Goal: Check status: Check status

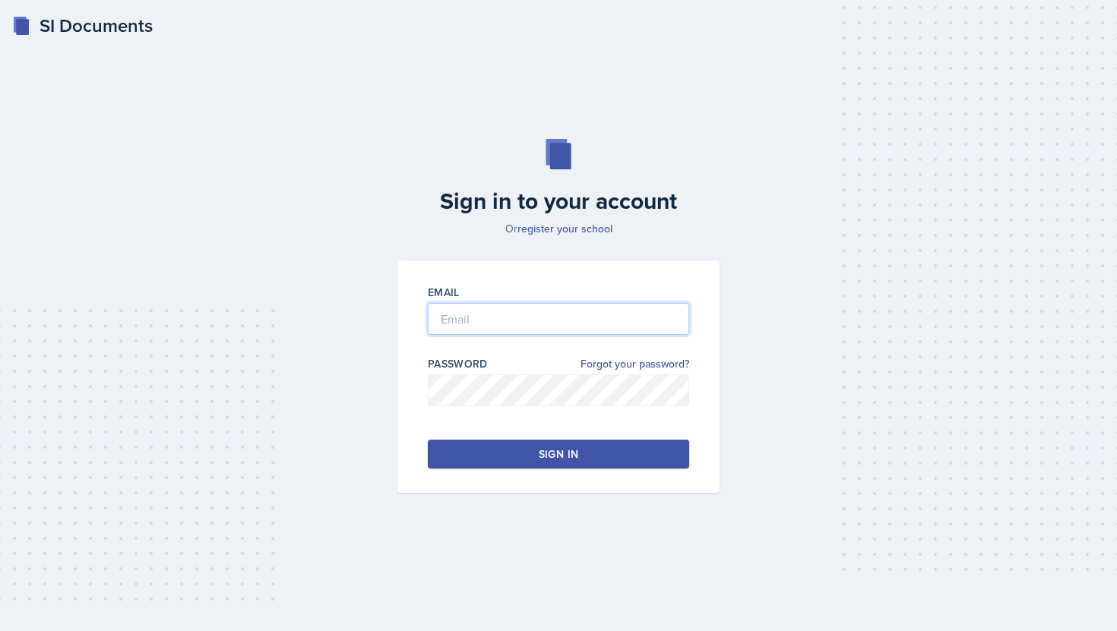
type input "[EMAIL_ADDRESS][DOMAIN_NAME]"
click at [511, 464] on button "Sign in" at bounding box center [558, 454] width 261 height 29
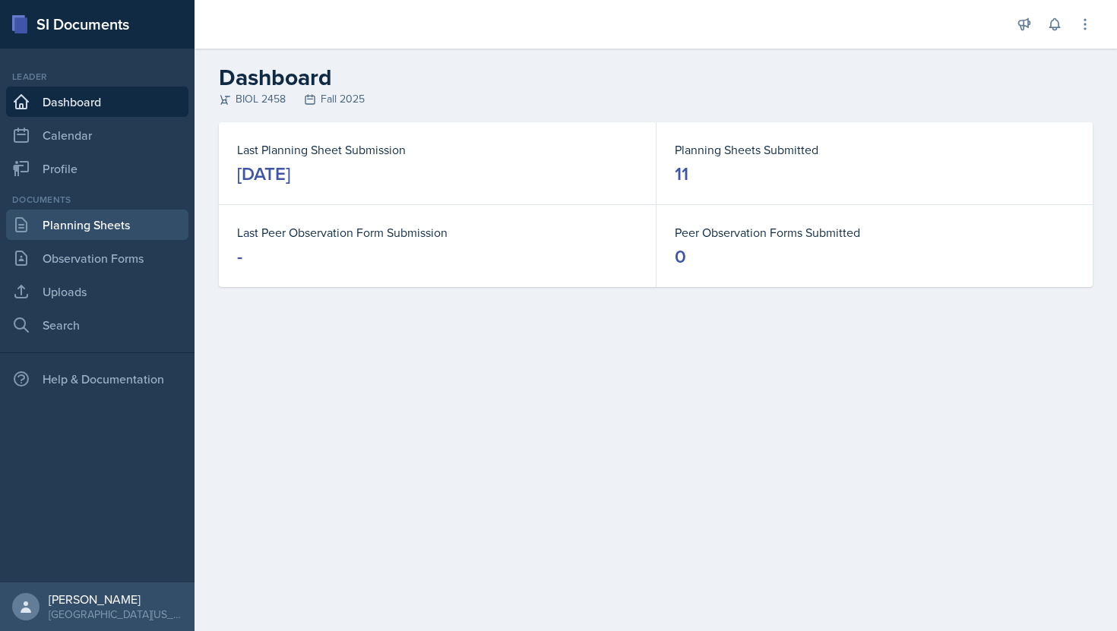
click at [111, 229] on link "Planning Sheets" at bounding box center [97, 225] width 182 height 30
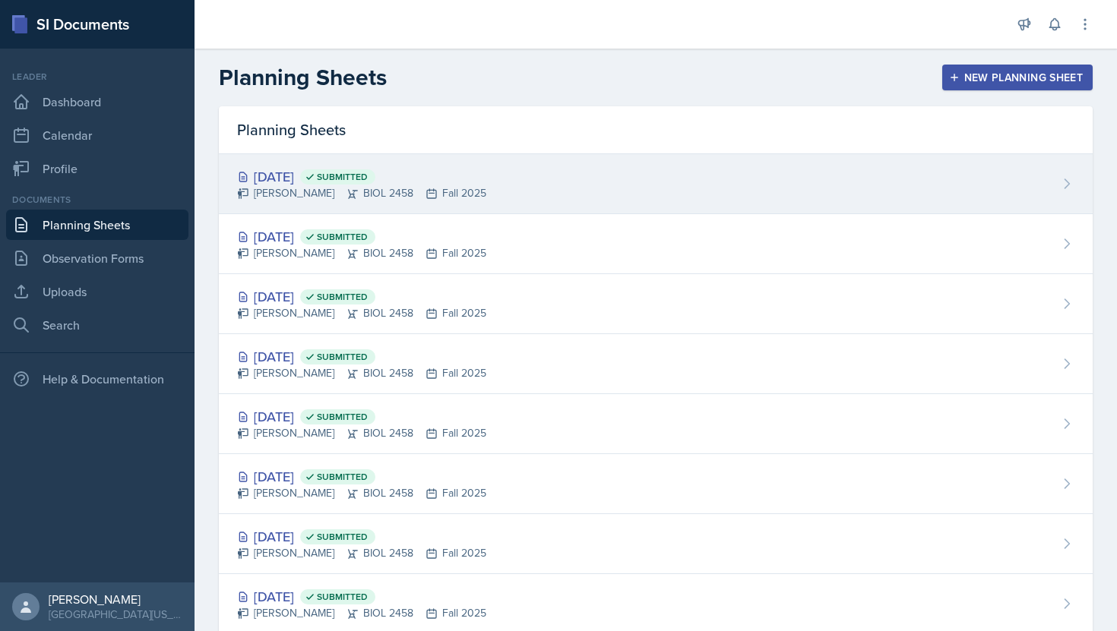
click at [449, 182] on div "[DATE] Submitted" at bounding box center [361, 176] width 249 height 21
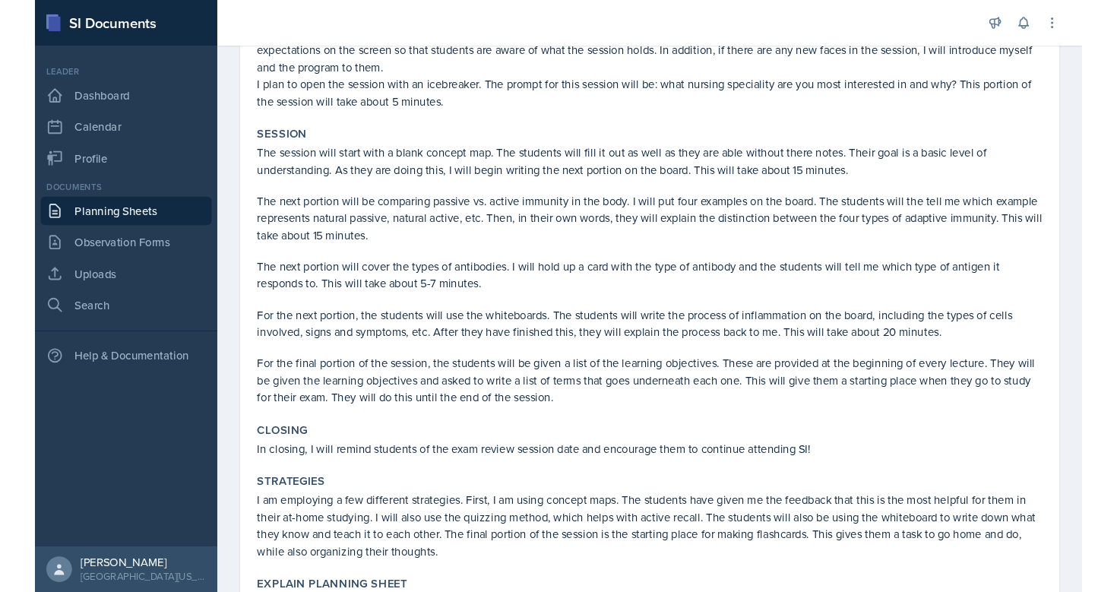
scroll to position [398, 0]
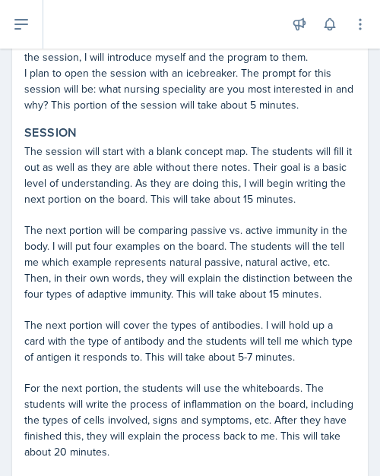
click at [335, 71] on p "I plan to open the session with an icebreaker. The prompt for this session will…" at bounding box center [189, 89] width 331 height 48
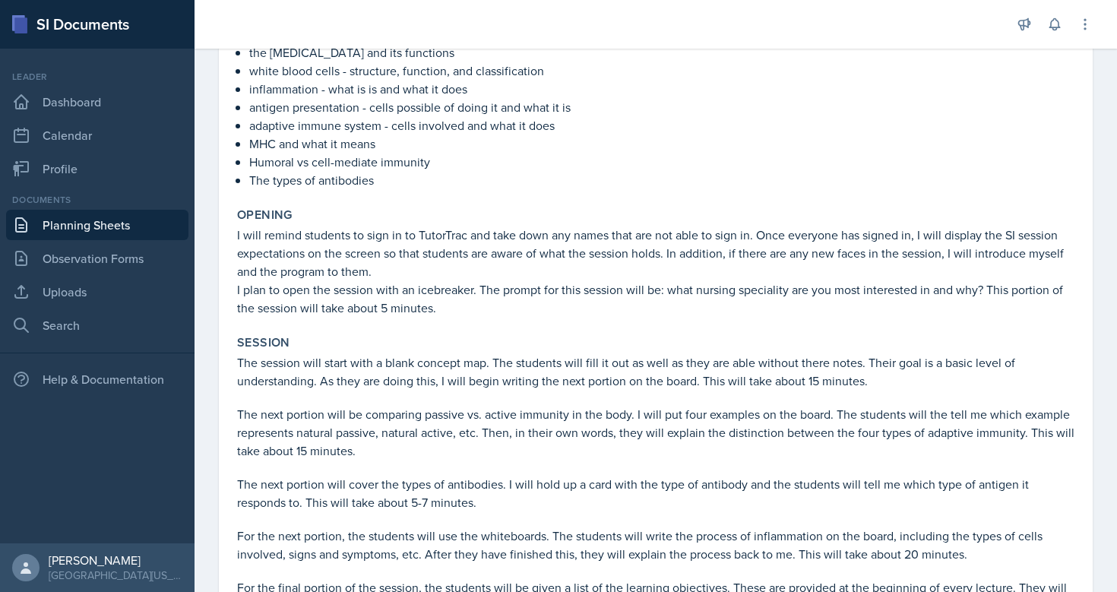
scroll to position [191, 0]
